Goal: Find specific page/section: Find specific page/section

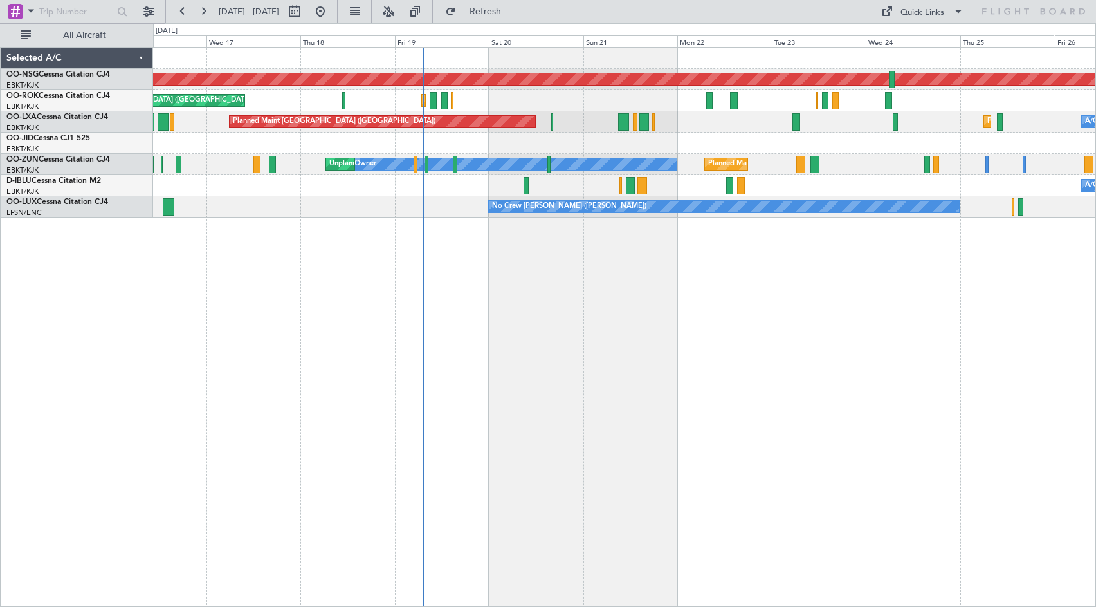
click at [611, 253] on div "Planned Maint [GEOGRAPHIC_DATA] ([GEOGRAPHIC_DATA]) Planned Maint [GEOGRAPHIC_D…" at bounding box center [624, 327] width 943 height 560
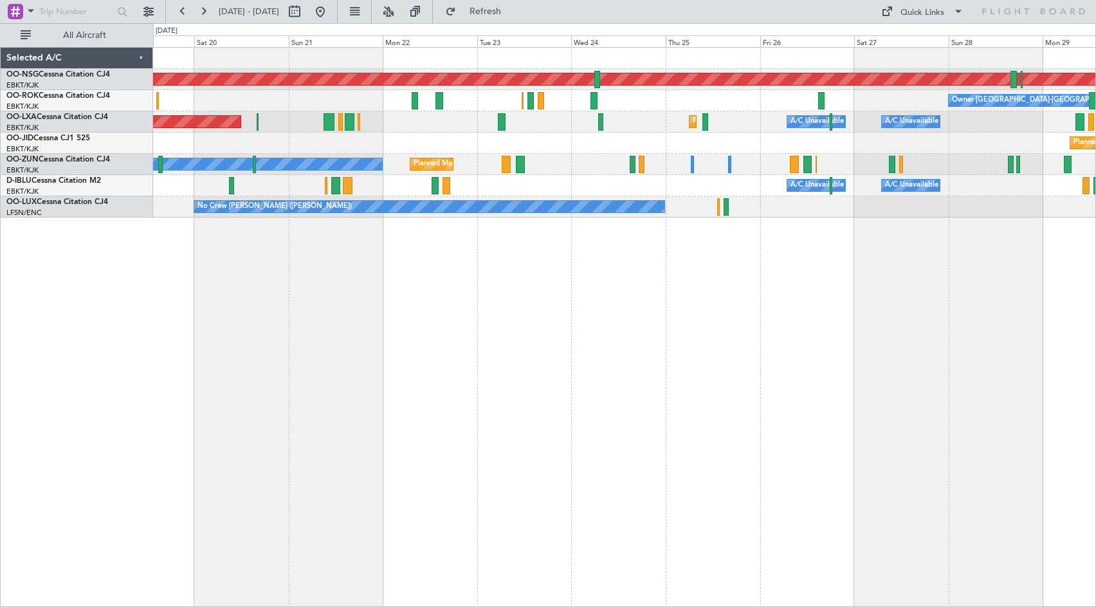
click at [612, 314] on div "Planned Maint [GEOGRAPHIC_DATA] ([GEOGRAPHIC_DATA]) Owner [GEOGRAPHIC_DATA]-[GE…" at bounding box center [624, 327] width 943 height 560
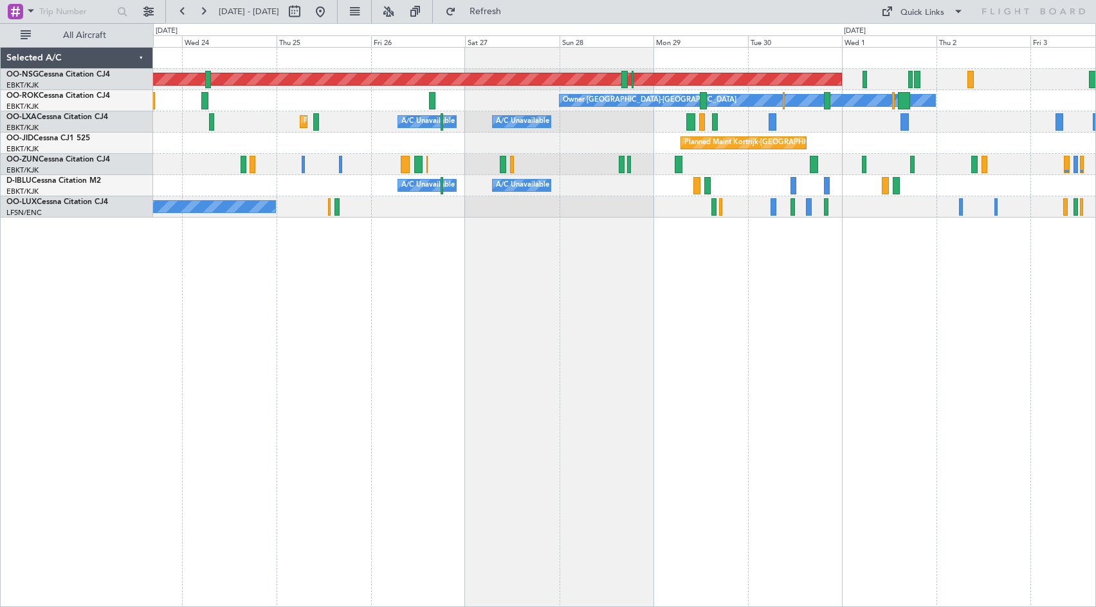
click at [722, 164] on div "Planned Maint Kortrijk-[GEOGRAPHIC_DATA] Owner" at bounding box center [624, 164] width 943 height 21
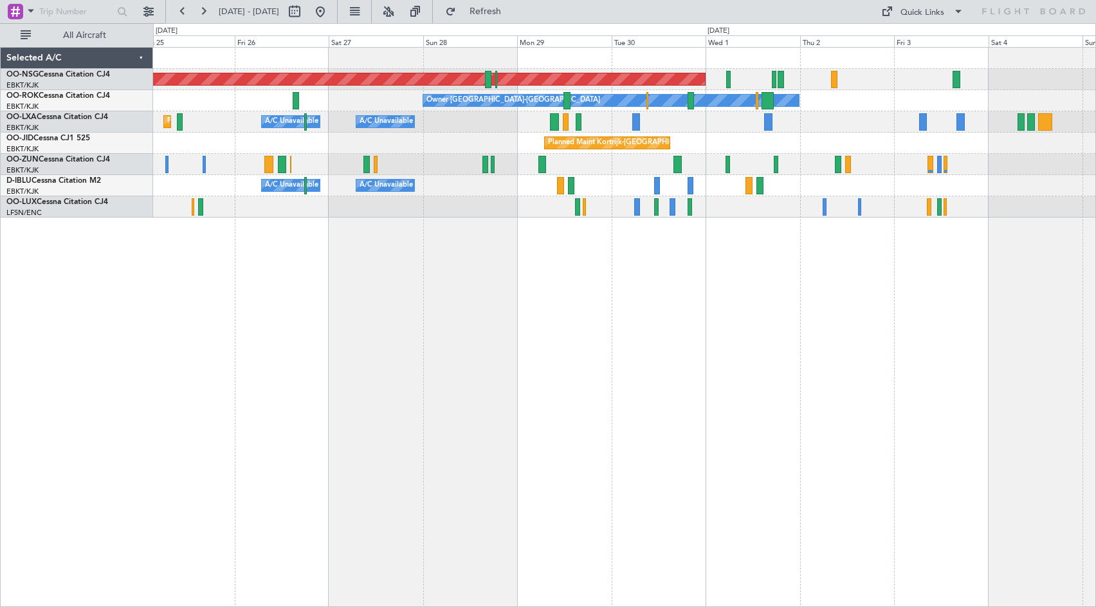
click at [755, 143] on div "Planned Maint Kortrijk-[GEOGRAPHIC_DATA]" at bounding box center [624, 143] width 943 height 21
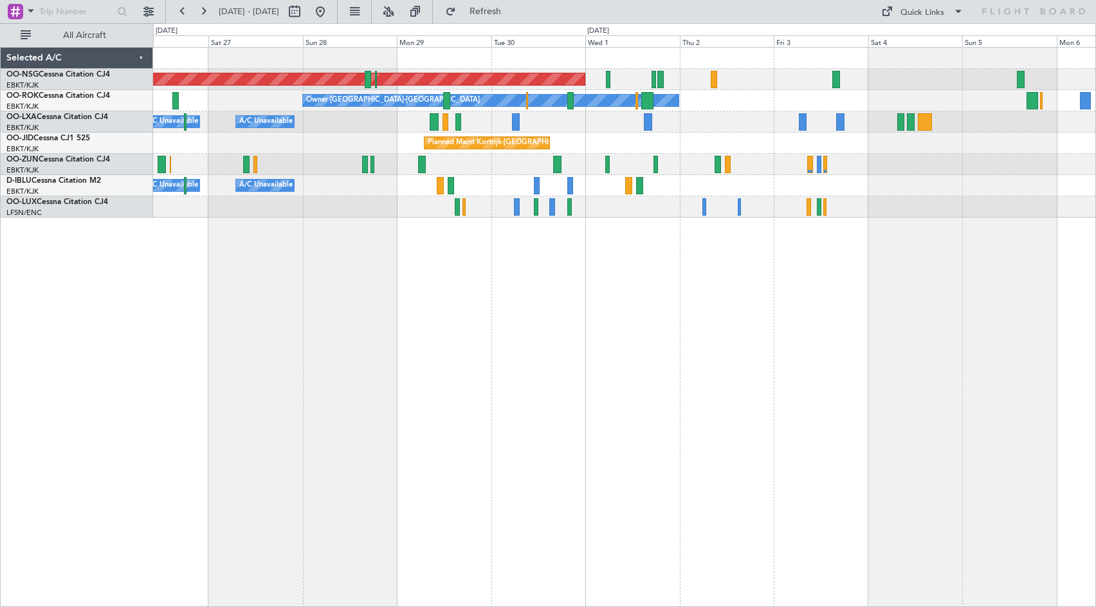
click at [732, 114] on div "A/C Unavailable [GEOGRAPHIC_DATA] ([GEOGRAPHIC_DATA] National) A/C Unavailable …" at bounding box center [624, 121] width 943 height 21
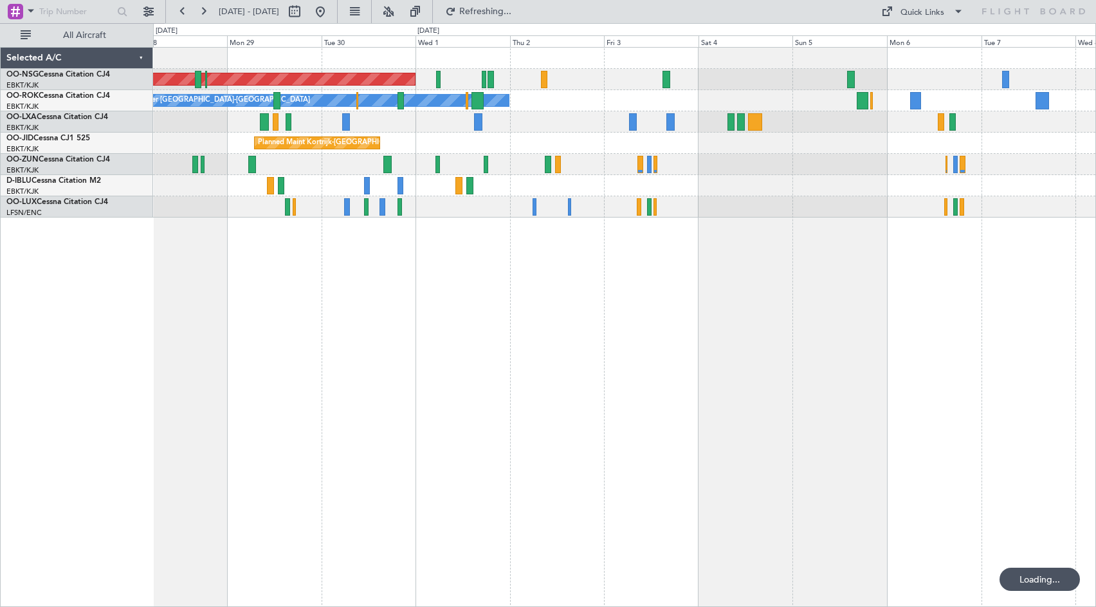
click at [829, 171] on div at bounding box center [624, 164] width 943 height 21
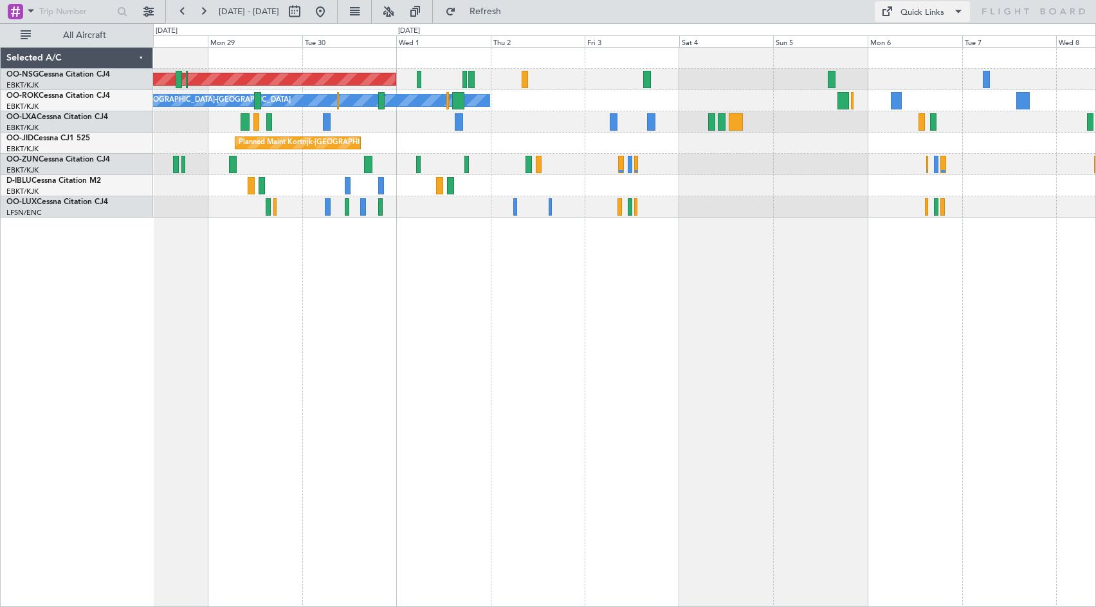
click at [922, 10] on div "Quick Links" at bounding box center [923, 12] width 44 height 13
click at [914, 74] on button "Crew Board" at bounding box center [926, 73] width 97 height 31
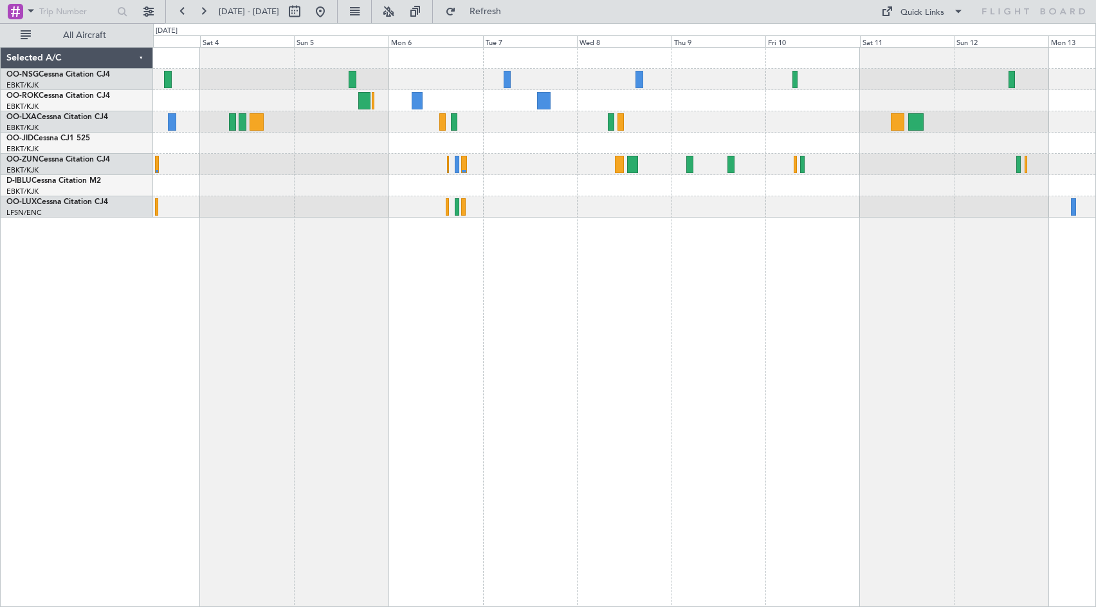
click at [515, 161] on div "Owner [GEOGRAPHIC_DATA]-[GEOGRAPHIC_DATA]" at bounding box center [624, 133] width 943 height 170
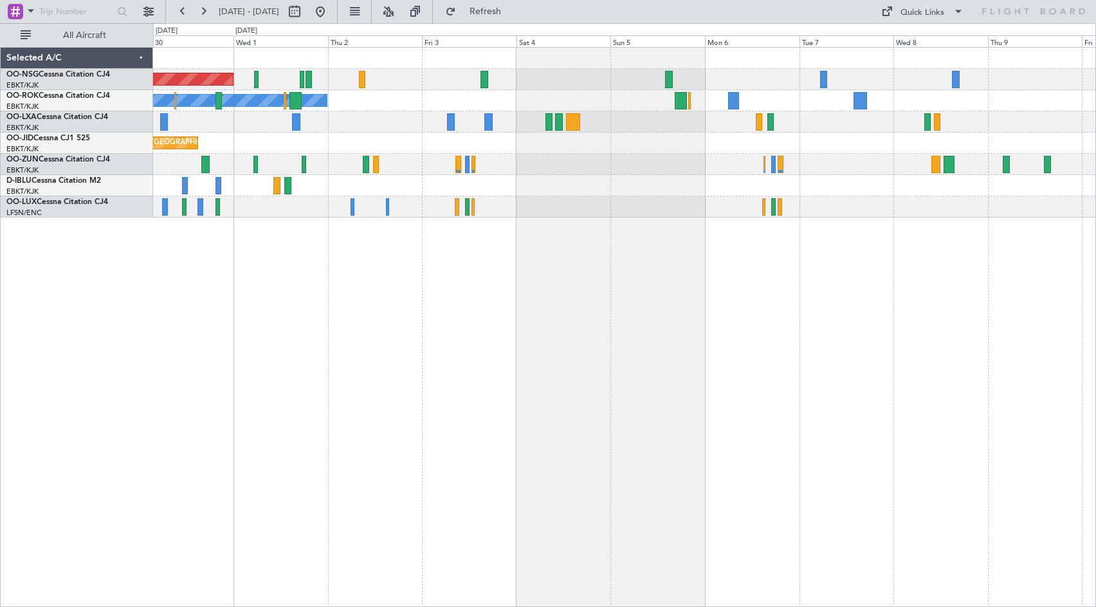
click at [821, 154] on div "Planned Maint [GEOGRAPHIC_DATA] ([GEOGRAPHIC_DATA]) Owner [GEOGRAPHIC_DATA]-[GE…" at bounding box center [624, 133] width 943 height 170
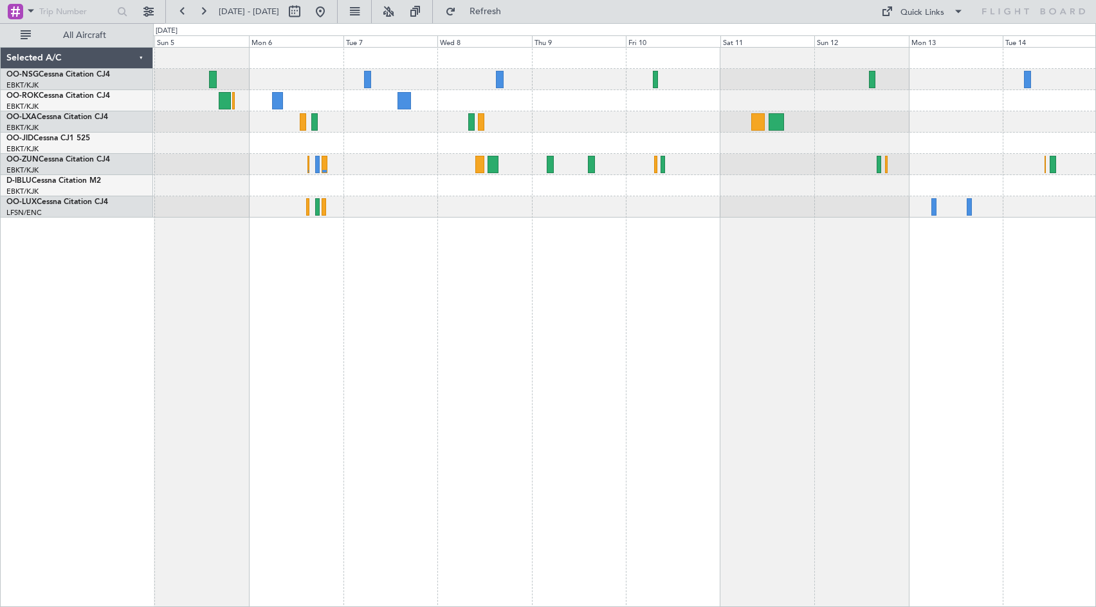
click at [567, 134] on div at bounding box center [624, 143] width 943 height 21
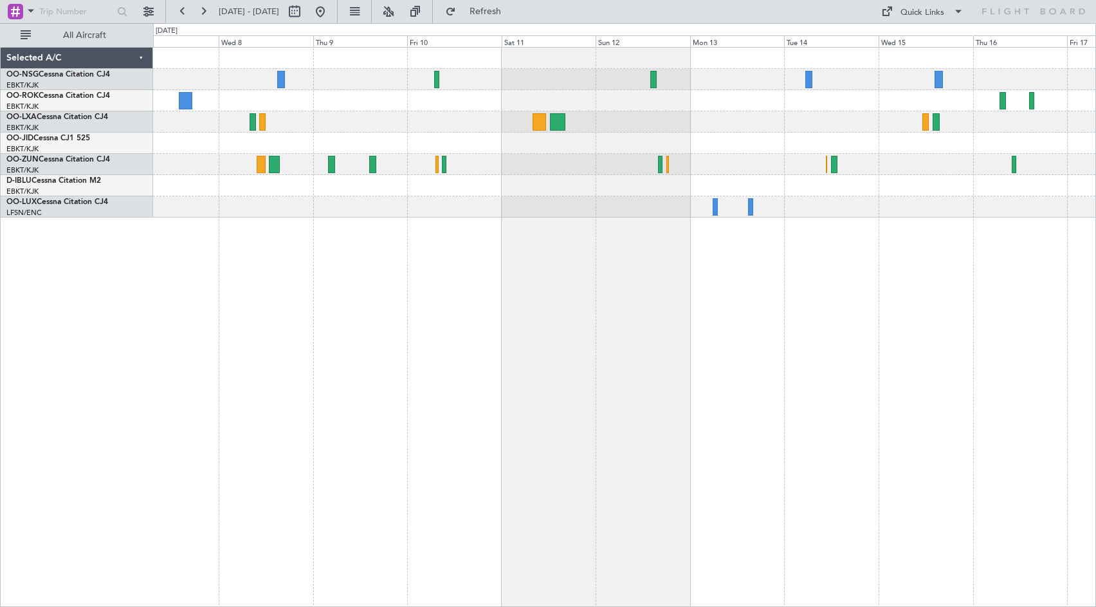
click at [472, 131] on div at bounding box center [624, 121] width 943 height 21
